Goal: Information Seeking & Learning: Learn about a topic

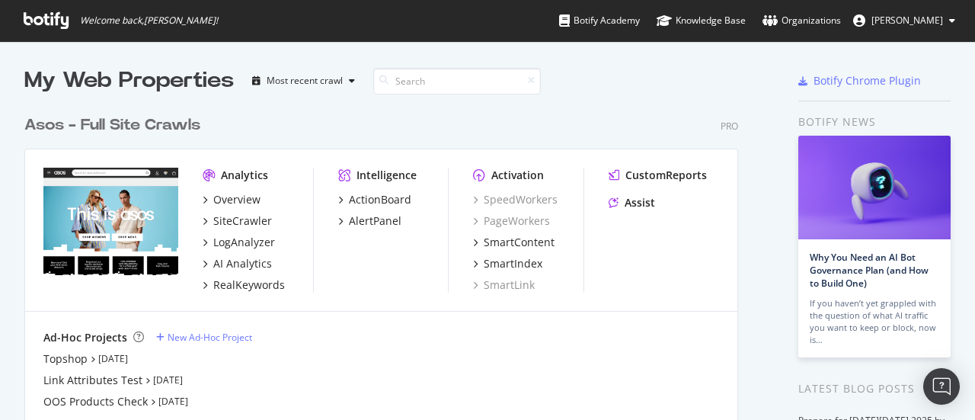
scroll to position [408, 951]
click at [241, 194] on div "Overview" at bounding box center [236, 199] width 47 height 15
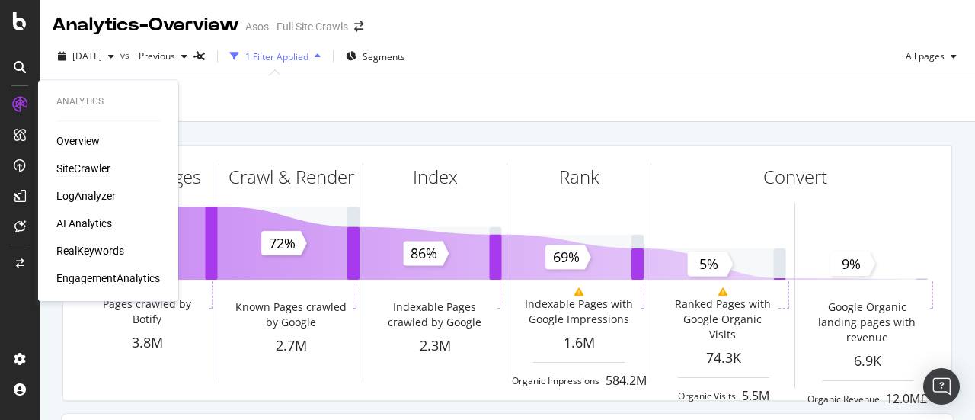
click at [81, 168] on div "SiteCrawler" at bounding box center [83, 168] width 54 height 15
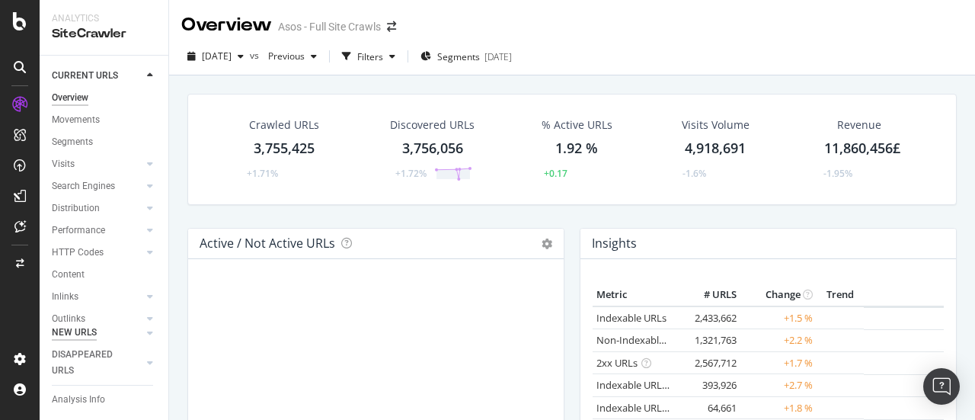
scroll to position [76, 0]
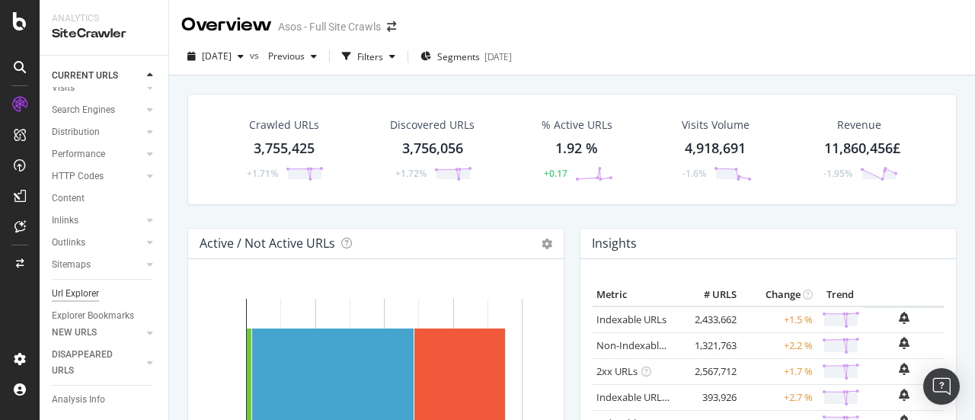
click at [76, 292] on div "Url Explorer" at bounding box center [75, 294] width 47 height 16
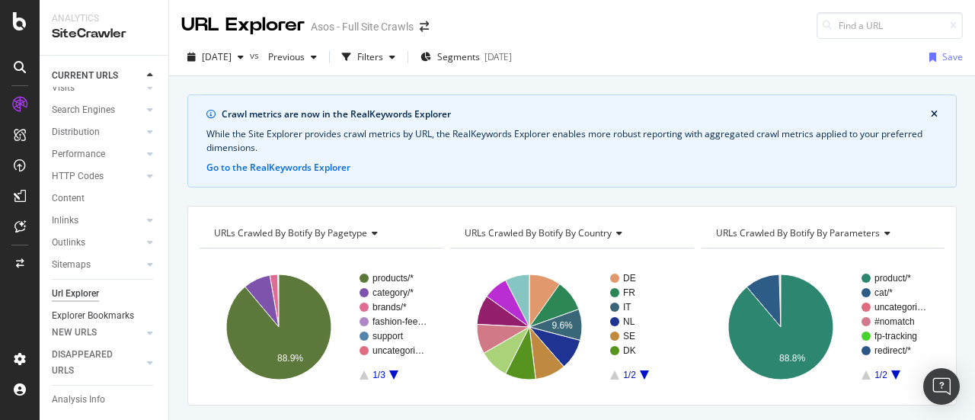
click at [79, 313] on div "Explorer Bookmarks" at bounding box center [93, 316] width 82 height 16
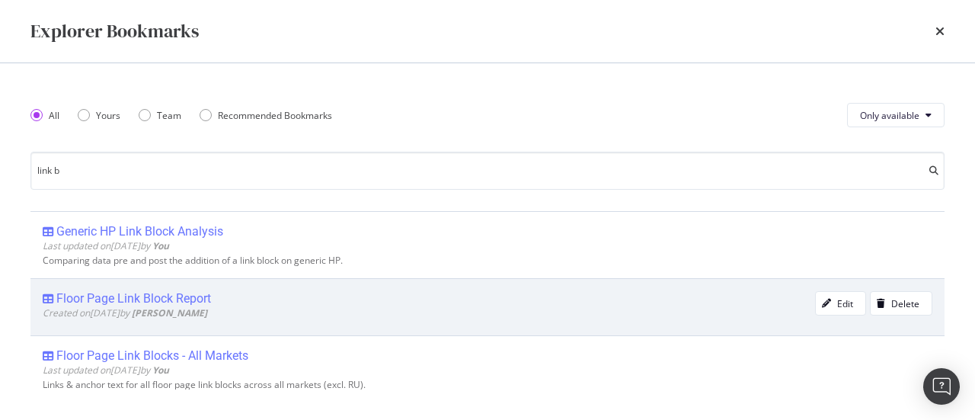
type input "link b"
click at [184, 299] on div "Floor Page Link Block Report" at bounding box center [133, 298] width 155 height 15
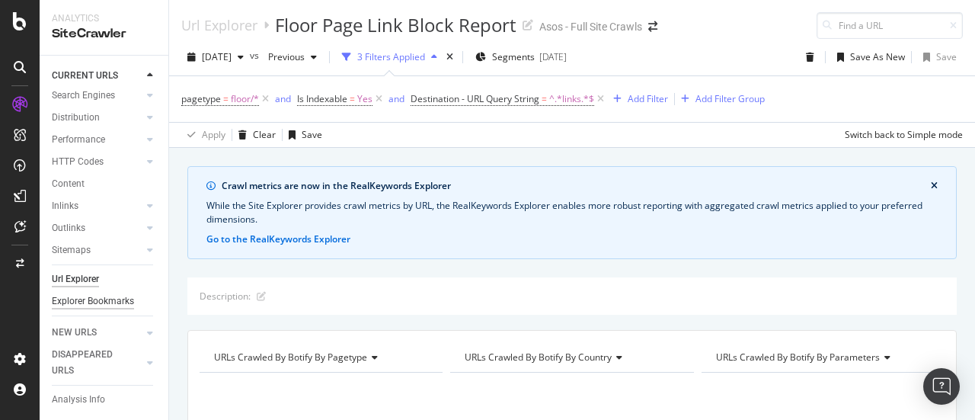
click at [70, 293] on div "Explorer Bookmarks" at bounding box center [93, 301] width 82 height 16
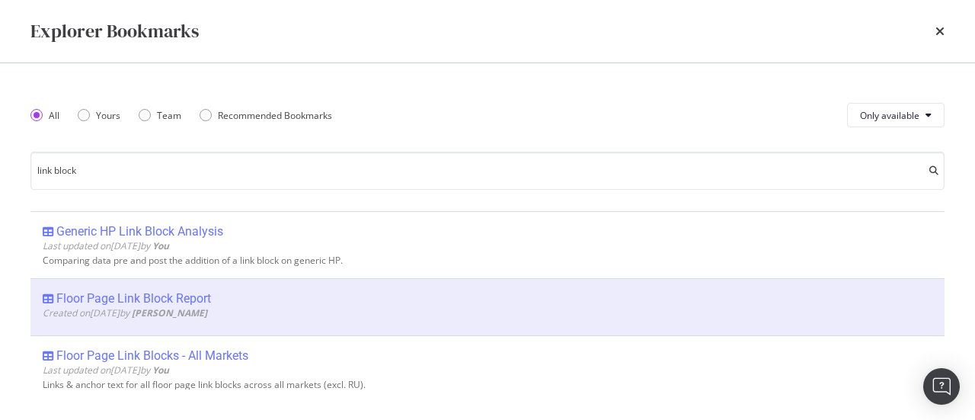
type input "link block"
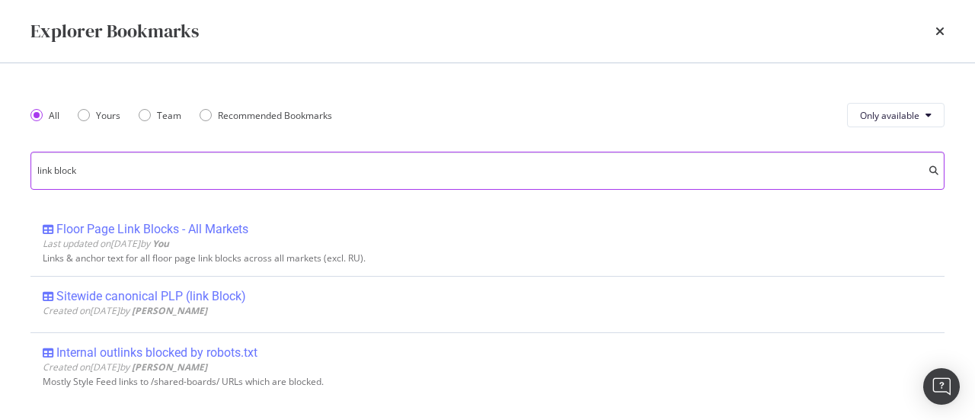
scroll to position [50, 0]
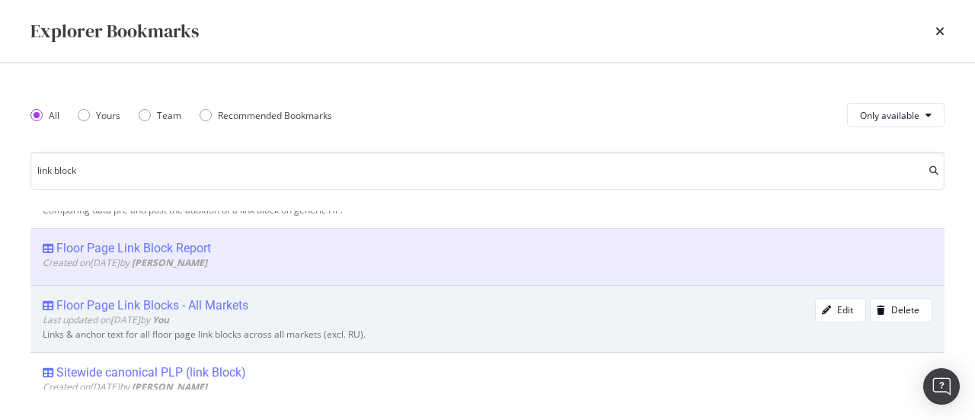
click at [231, 299] on div "Floor Page Link Blocks - All Markets" at bounding box center [152, 305] width 192 height 15
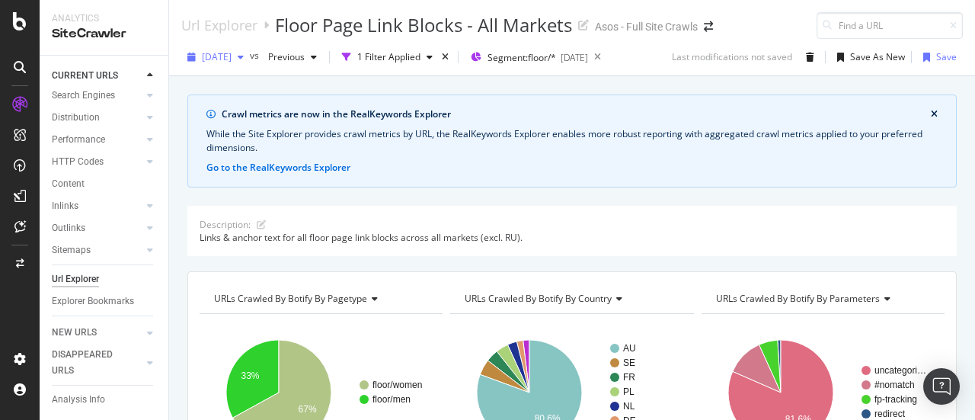
click at [231, 60] on span "[DATE]" at bounding box center [217, 56] width 30 height 13
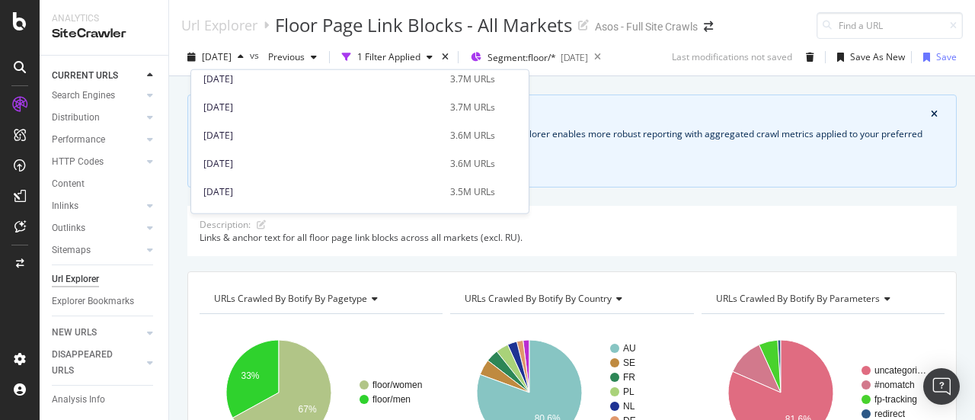
scroll to position [152, 0]
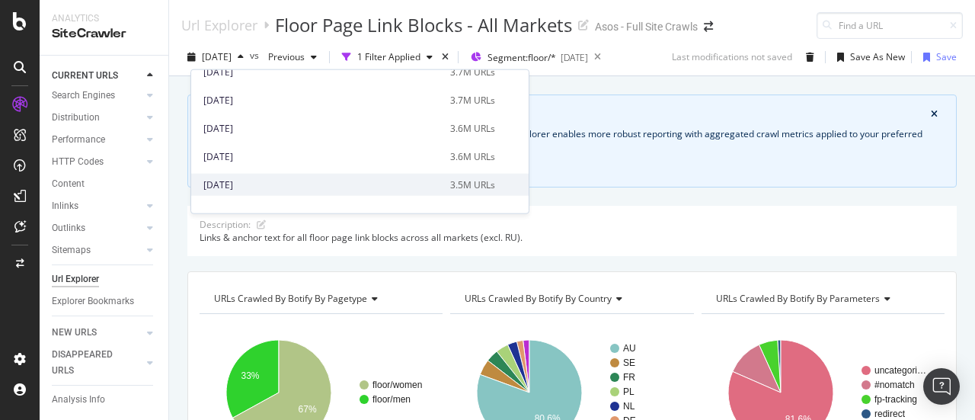
click at [288, 177] on div "[DATE]" at bounding box center [322, 184] width 238 height 14
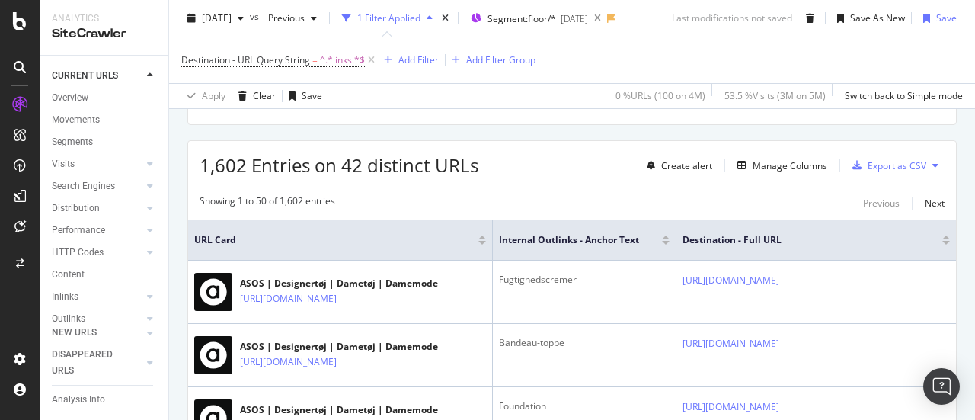
scroll to position [0, 113]
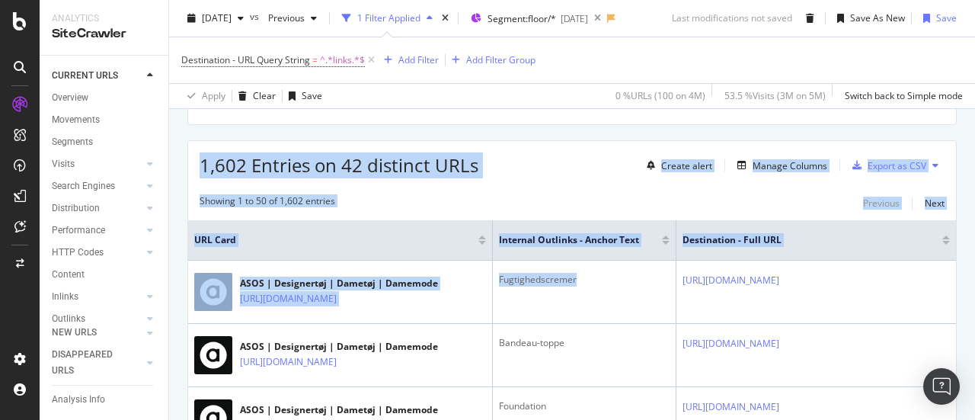
drag, startPoint x: 610, startPoint y: 302, endPoint x: 863, endPoint y: 219, distance: 266.3
click at [972, 297] on div "Url Explorer Floor Page Link Blocks - All Markets Asos - Full Site Crawls [DATE…" at bounding box center [572, 210] width 806 height 420
click at [783, 162] on div "Manage Columns" at bounding box center [789, 165] width 75 height 13
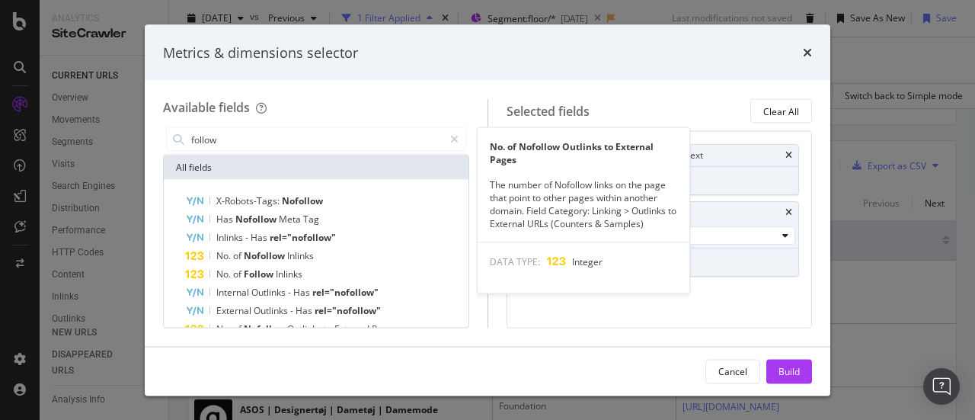
scroll to position [76, 0]
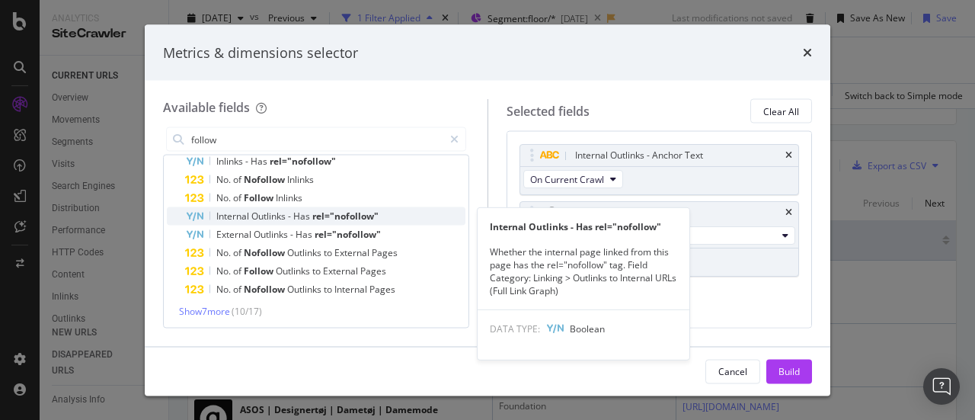
type input "follow"
click at [343, 211] on span "rel="nofollow"" at bounding box center [345, 215] width 66 height 13
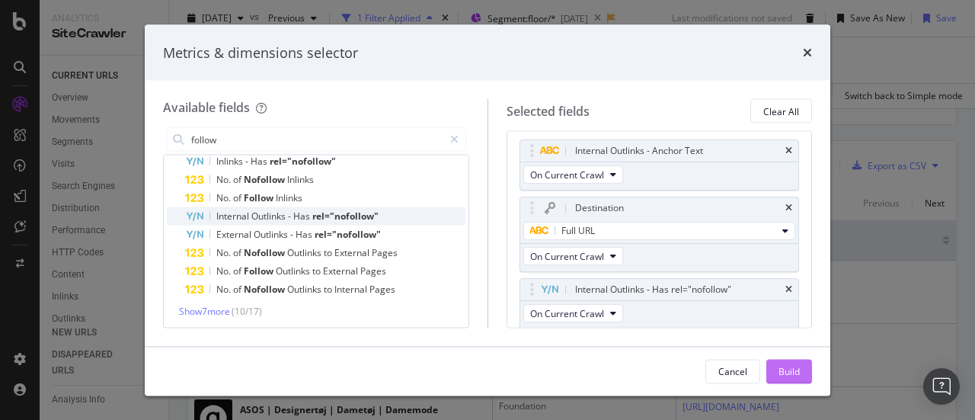
click at [798, 366] on div "Build" at bounding box center [788, 370] width 21 height 13
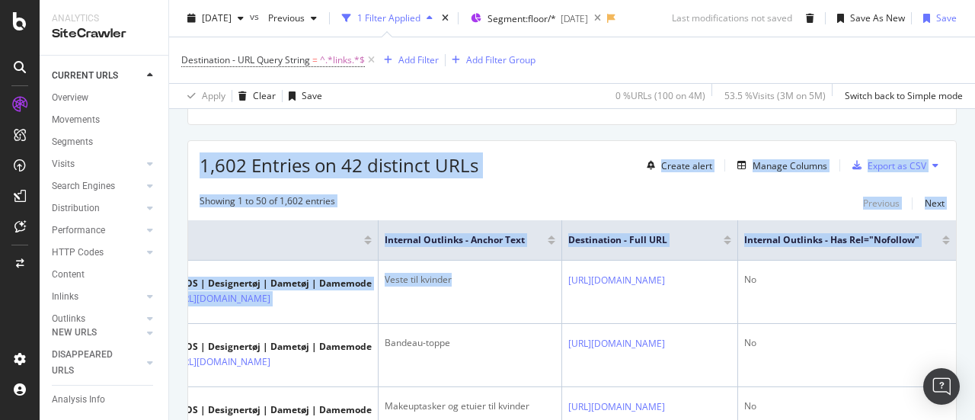
scroll to position [0, 295]
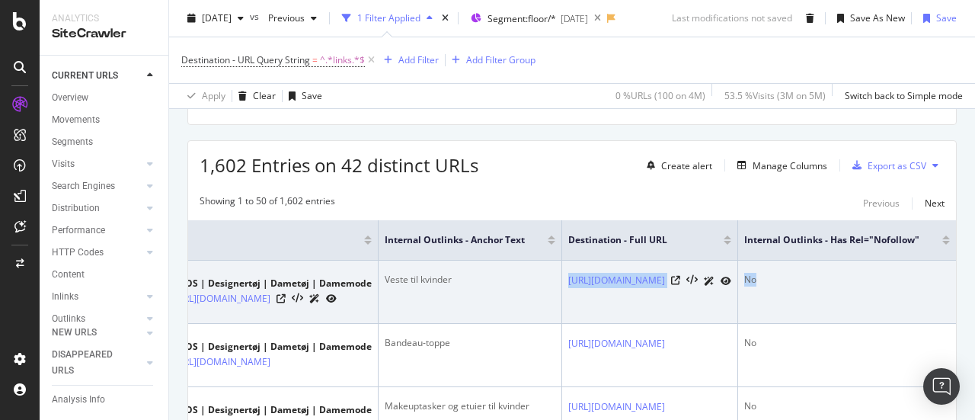
drag, startPoint x: 599, startPoint y: 286, endPoint x: 869, endPoint y: 273, distance: 270.6
click at [876, 275] on tr "ASOS | Designertøj | Dametøj | Damemode [URL][DOMAIN_NAME] Veste til kvinder [U…" at bounding box center [539, 291] width 834 height 63
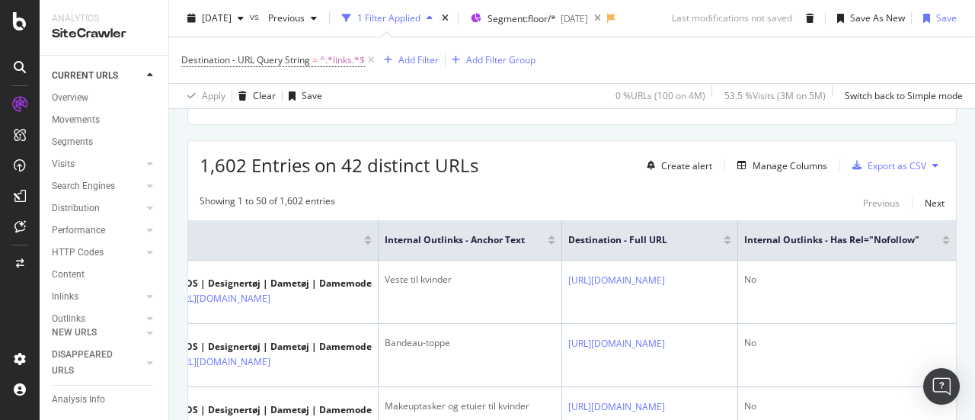
click at [942, 241] on div at bounding box center [946, 243] width 8 height 4
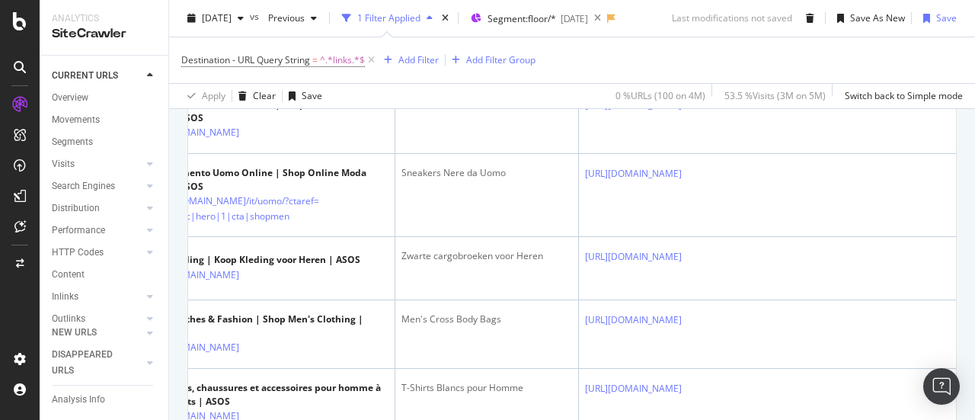
scroll to position [0, 329]
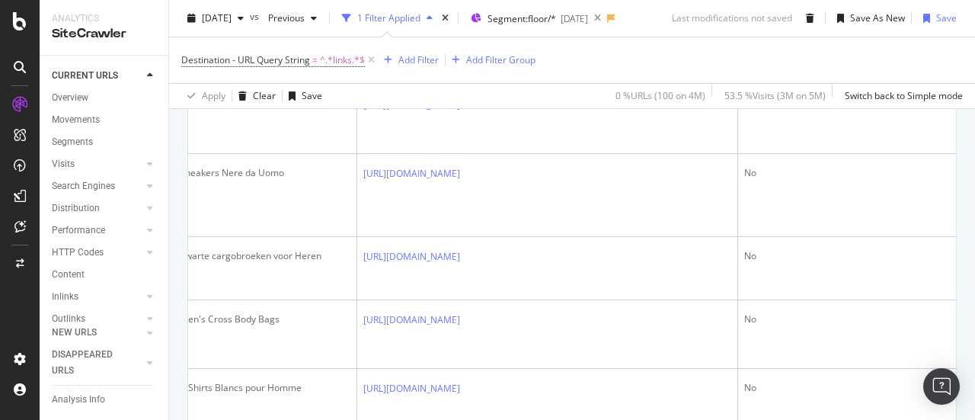
drag, startPoint x: 790, startPoint y: 146, endPoint x: 974, endPoint y: 152, distance: 183.6
click at [974, 152] on div "Url Explorer Floor Page Link Blocks - All Markets Asos - Full Site Crawls [DATE…" at bounding box center [572, 210] width 806 height 420
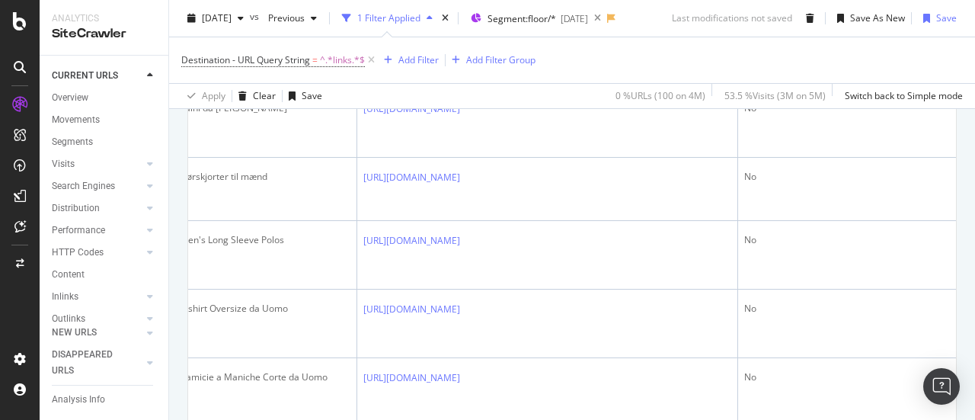
scroll to position [2648, 0]
